Goal: Check status: Check status

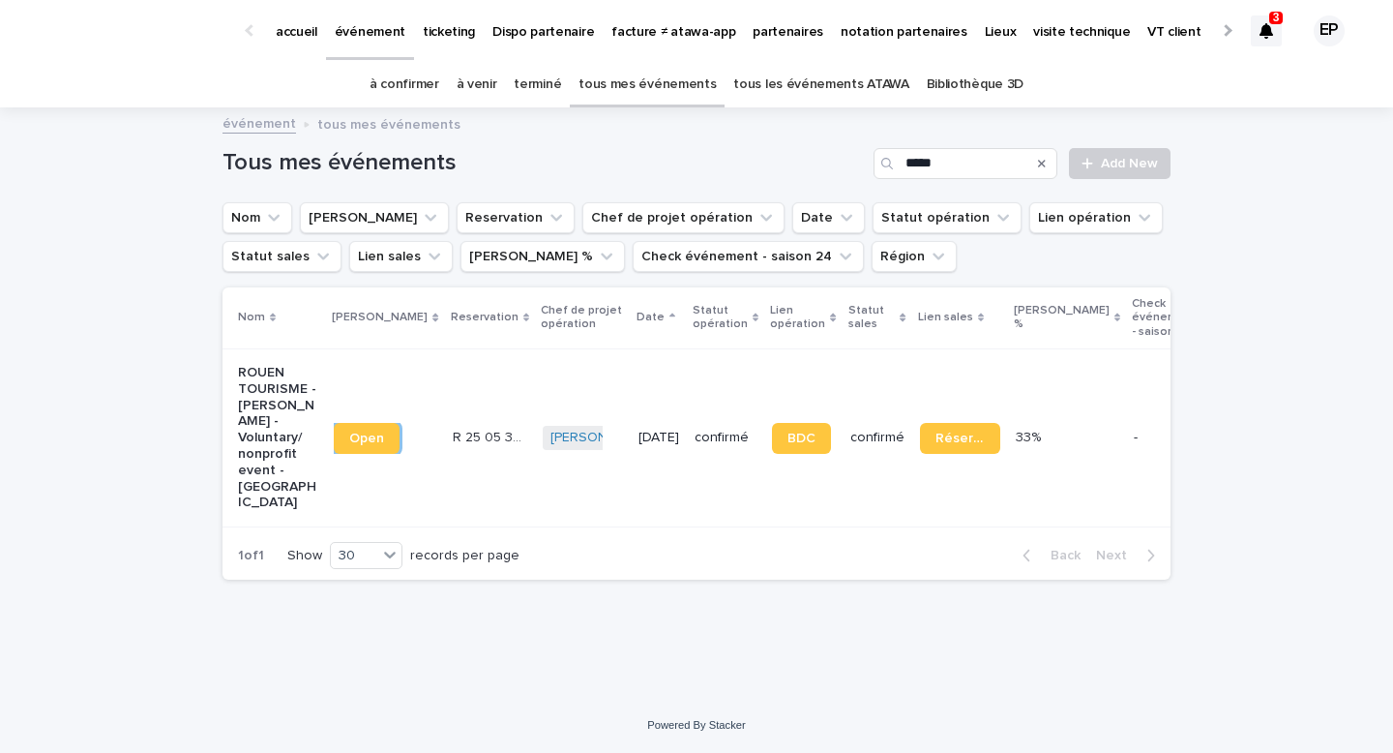
click at [428, 74] on link "à confirmer" at bounding box center [405, 84] width 70 height 45
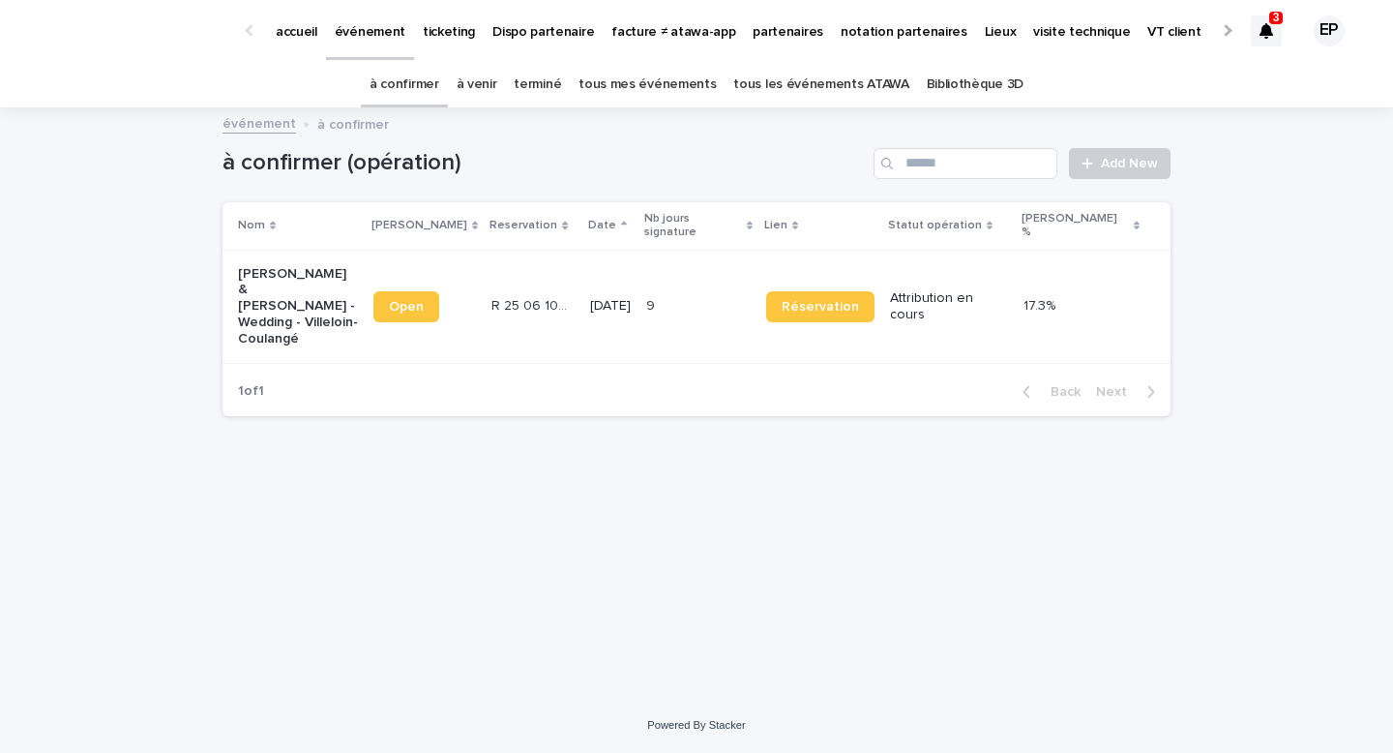
click at [675, 91] on link "tous mes événements" at bounding box center [647, 84] width 137 height 45
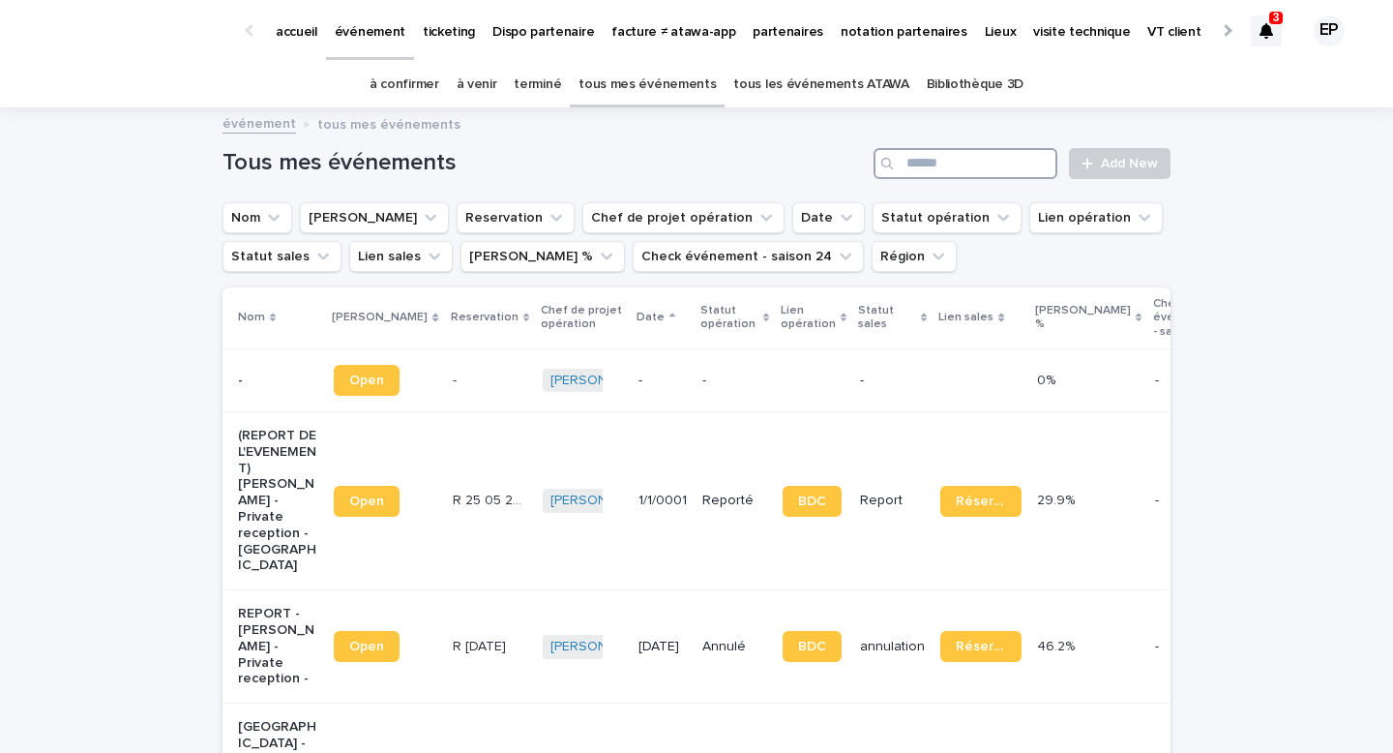
click at [945, 159] on input "Search" at bounding box center [966, 163] width 184 height 31
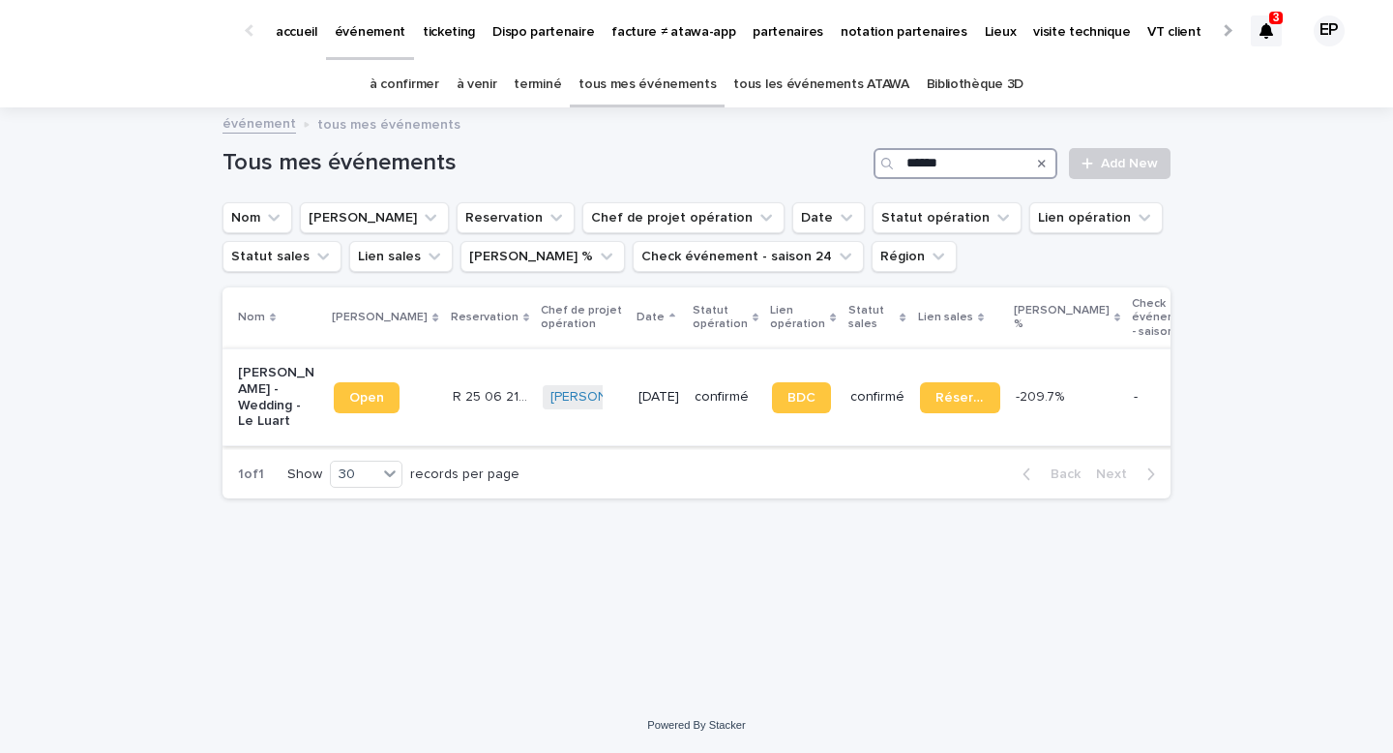
type input "******"
click at [334, 389] on div "Open" at bounding box center [385, 397] width 103 height 46
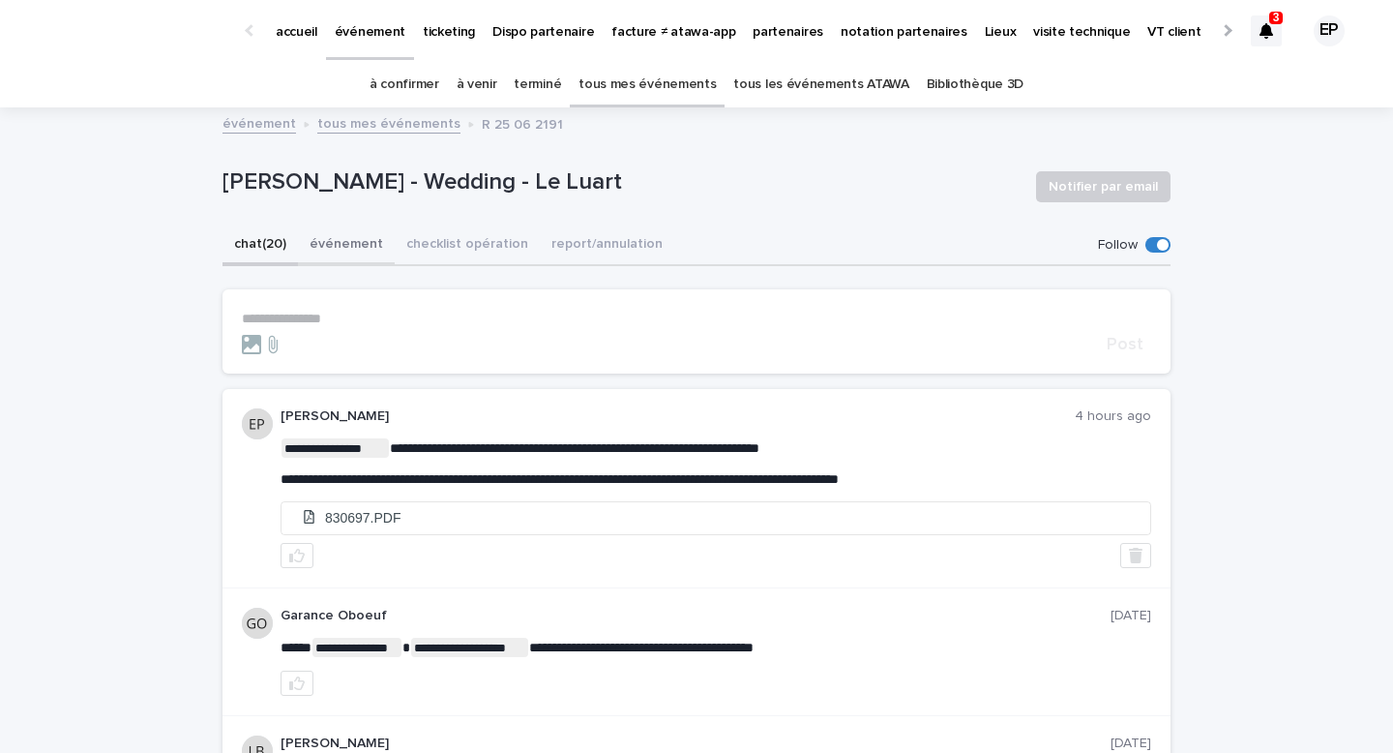
click at [322, 235] on button "événement" at bounding box center [346, 245] width 97 height 41
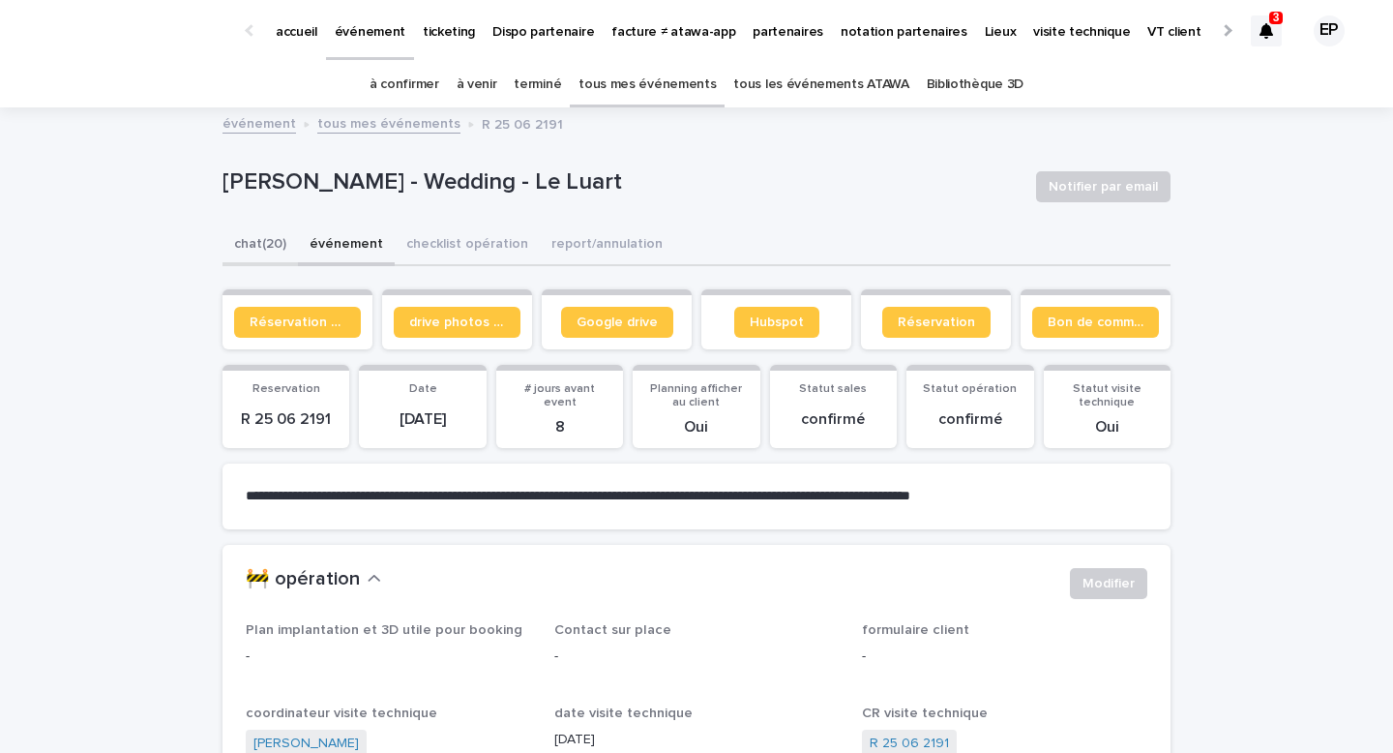
click at [259, 249] on button "chat (20)" at bounding box center [260, 245] width 75 height 41
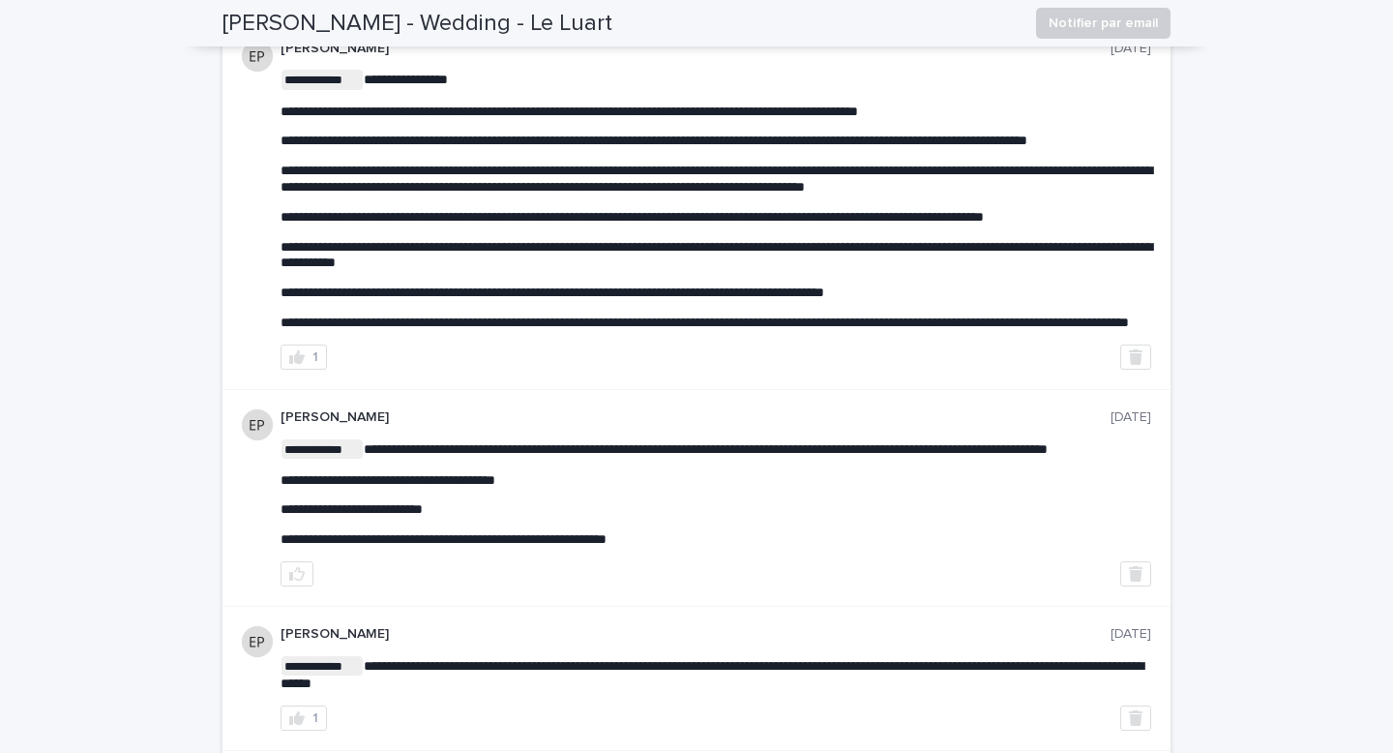
scroll to position [2205, 0]
